Goal: Task Accomplishment & Management: Complete application form

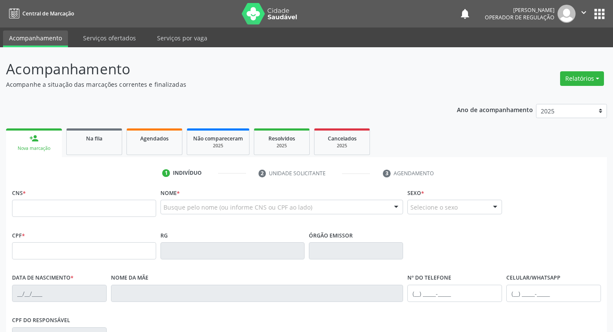
click at [305, 82] on p "Acompanhe a situação das marcações correntes e finalizadas" at bounding box center [216, 84] width 420 height 9
click at [111, 132] on link "Na fila" at bounding box center [94, 142] width 56 height 27
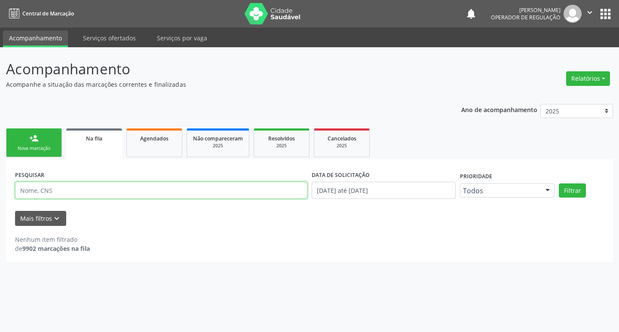
click at [102, 193] on input "text" at bounding box center [161, 190] width 292 height 17
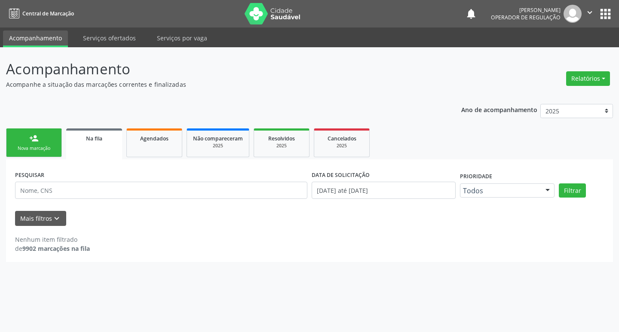
click at [64, 129] on ul "person_add Nova marcação Na fila Agendados Não compareceram 2025 Resolvidos 202…" at bounding box center [309, 142] width 607 height 33
click at [58, 132] on link "person_add Nova marcação" at bounding box center [34, 143] width 56 height 29
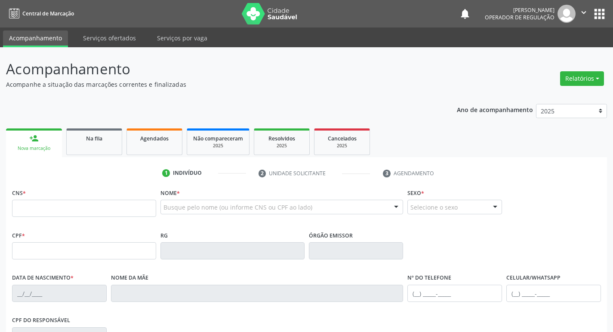
click at [186, 213] on div "Busque pelo nome (ou informe CNS ou CPF ao lado)" at bounding box center [281, 207] width 243 height 15
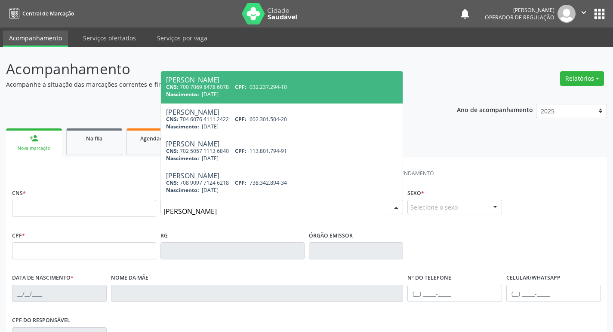
type input "[PERSON_NAME]"
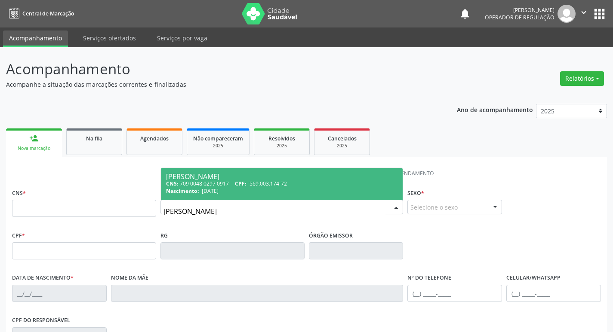
click at [236, 189] on div "Nascimento: [DATE]" at bounding box center [282, 190] width 232 height 7
type input "709 0048 0297 0917"
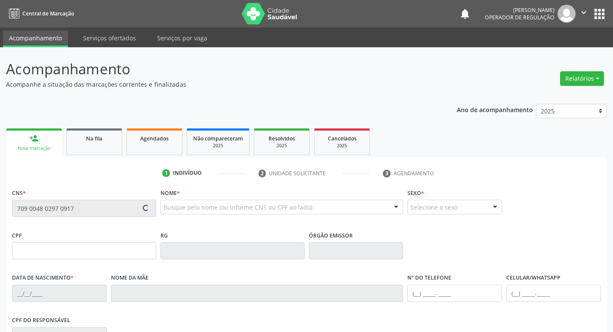
type input "569.003.174-72"
type input "[DATE]"
type input "[PERSON_NAME]"
type input "[PHONE_NUMBER]"
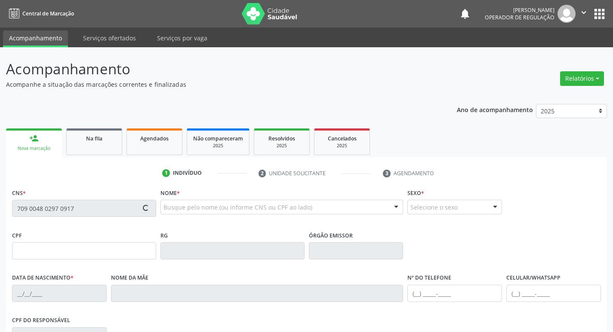
type input "570.023.044-53"
type input "19"
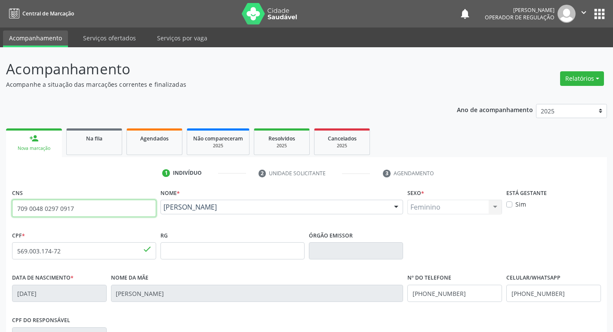
drag, startPoint x: 87, startPoint y: 211, endPoint x: 0, endPoint y: 212, distance: 86.8
click at [0, 212] on div "Acompanhamento Acompanhe a situação das marcações correntes e finalizadas Relat…" at bounding box center [306, 256] width 613 height 419
click at [83, 143] on link "Na fila" at bounding box center [94, 142] width 56 height 27
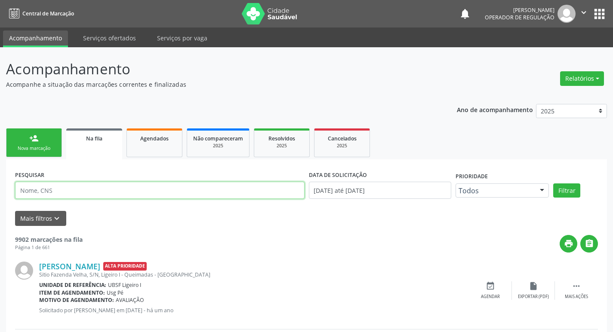
click at [75, 192] on input "text" at bounding box center [159, 190] width 289 height 17
paste input "709 0048 0297 0917"
type input "709 0048 0297 0917"
click at [553, 184] on button "Filtrar" at bounding box center [566, 191] width 27 height 15
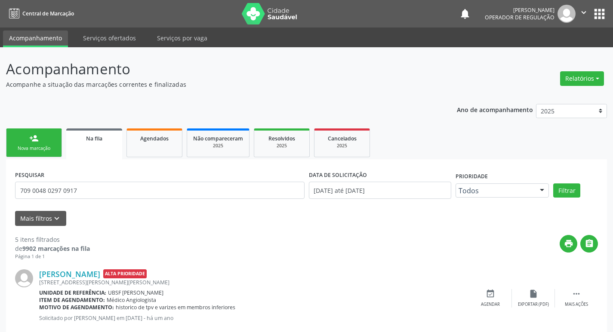
click at [47, 136] on link "person_add Nova marcação" at bounding box center [34, 143] width 56 height 29
